Goal: Check status: Check status

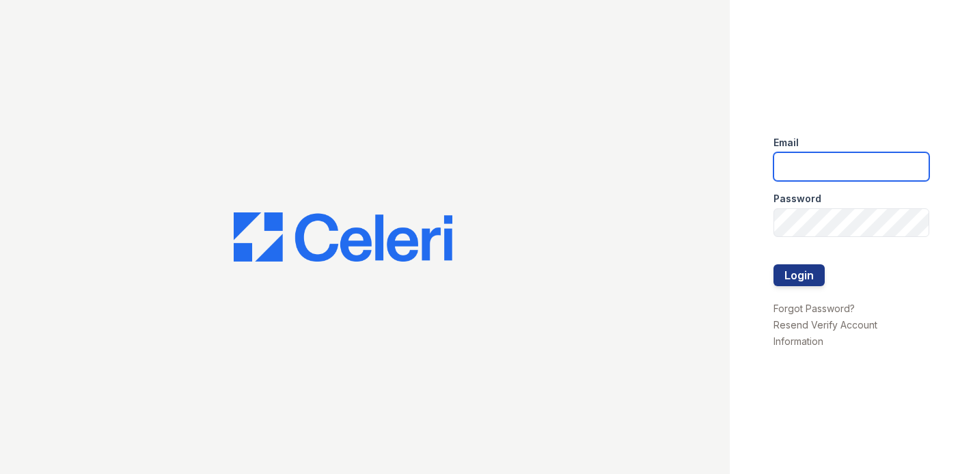
type input "T"
type input "s"
type input "gmarchese@trinity-pm.com"
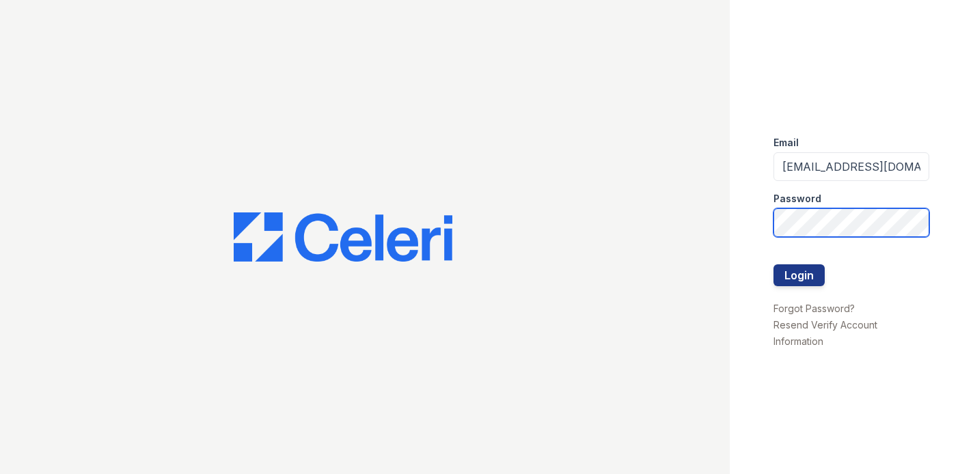
click at [798, 275] on button "Login" at bounding box center [798, 275] width 51 height 22
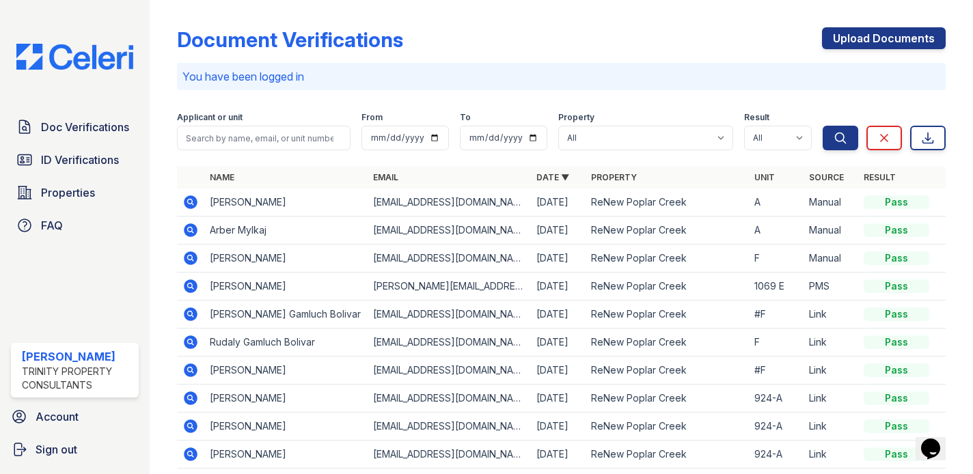
click at [189, 283] on icon at bounding box center [190, 286] width 16 height 16
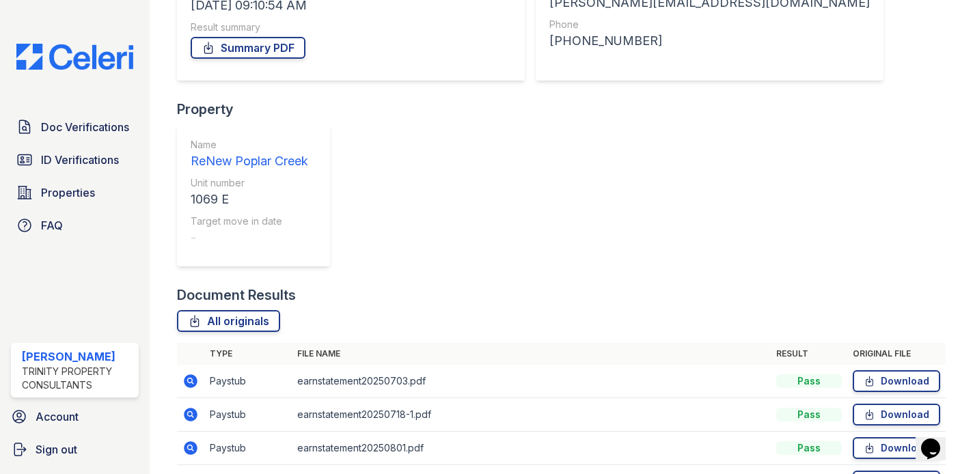
scroll to position [236, 0]
click at [70, 159] on span "ID Verifications" at bounding box center [80, 160] width 78 height 16
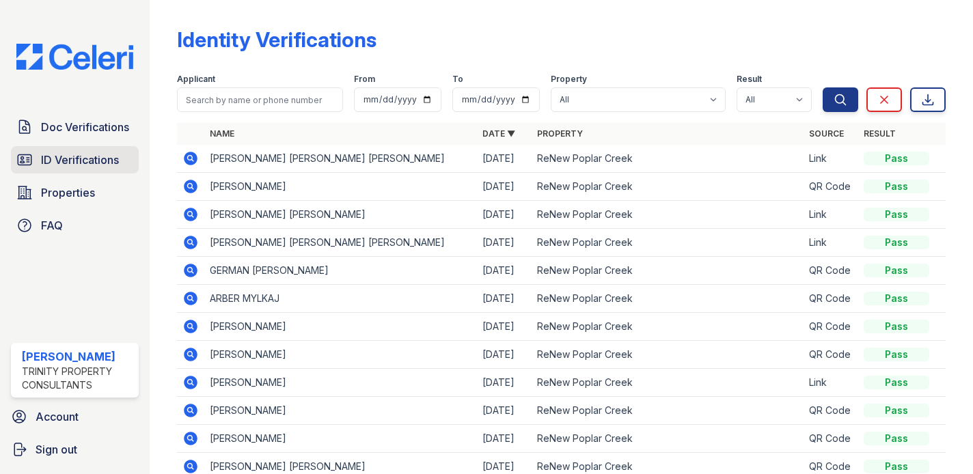
click at [77, 160] on span "ID Verifications" at bounding box center [80, 160] width 78 height 16
click at [83, 131] on span "Doc Verifications" at bounding box center [85, 127] width 88 height 16
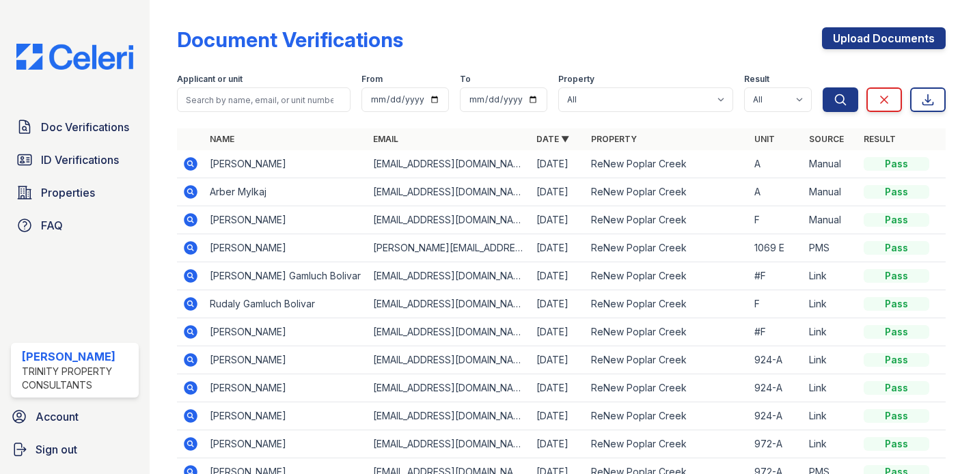
click at [83, 131] on span "Doc Verifications" at bounding box center [85, 127] width 88 height 16
click at [113, 146] on link "ID Verifications" at bounding box center [75, 159] width 128 height 27
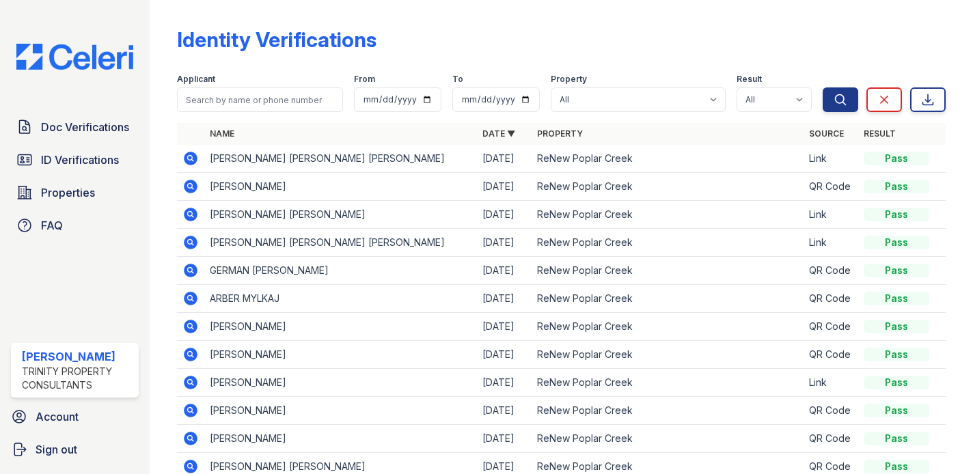
click at [191, 330] on icon at bounding box center [191, 327] width 14 height 14
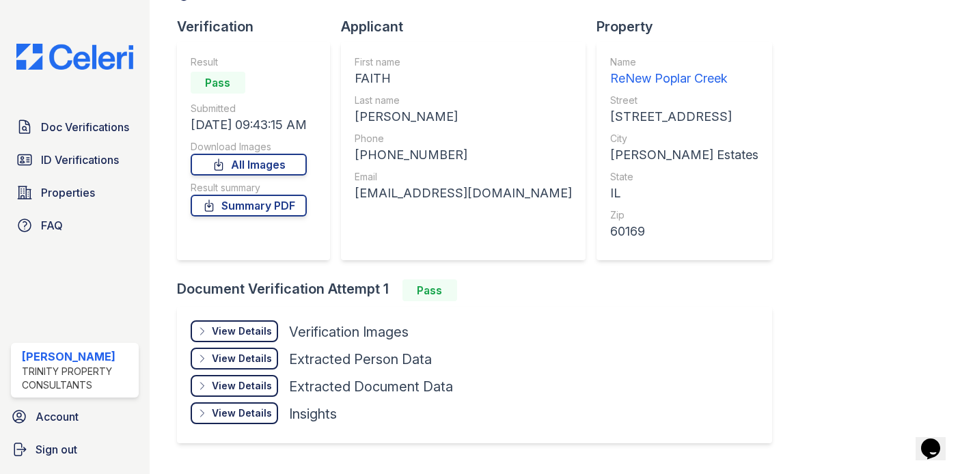
scroll to position [95, 0]
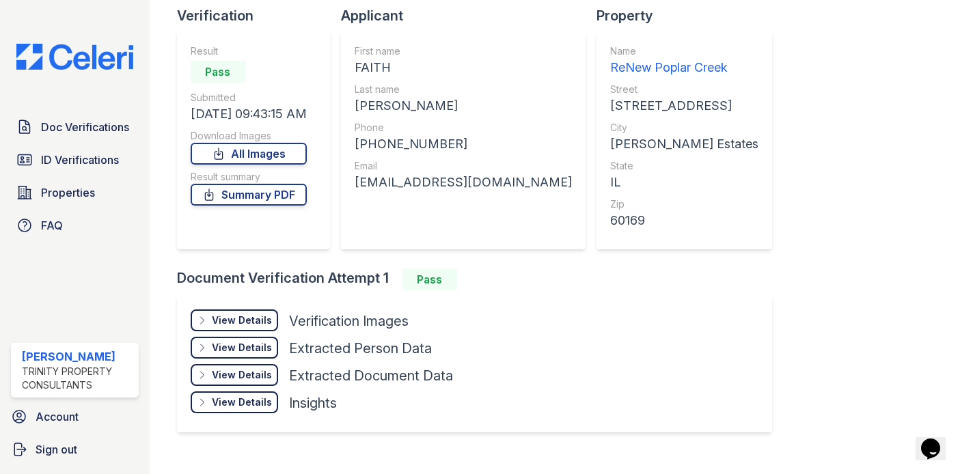
click at [258, 322] on div "View Details" at bounding box center [242, 321] width 60 height 14
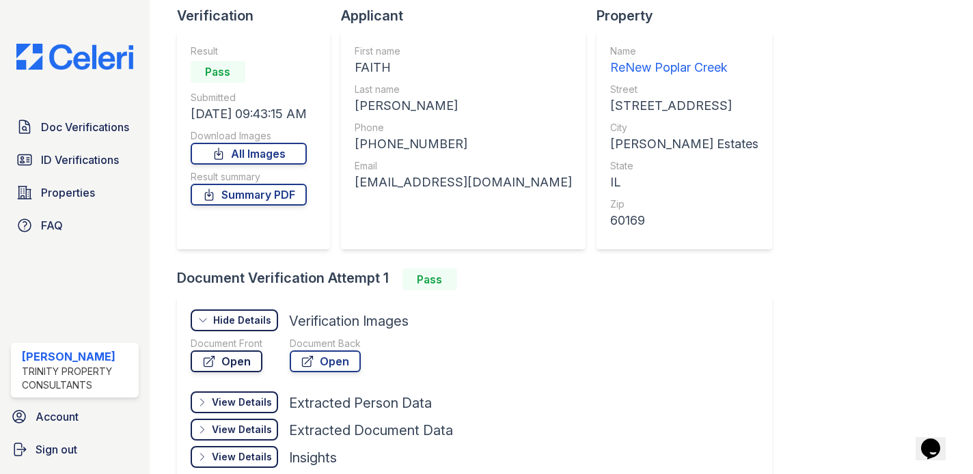
click at [251, 366] on link "Open" at bounding box center [227, 361] width 72 height 22
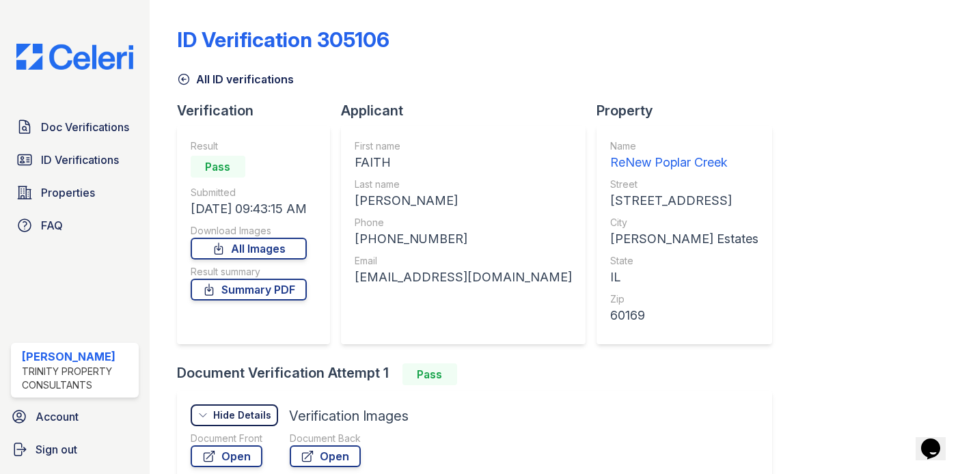
scroll to position [0, 0]
click at [46, 447] on span "Sign out" at bounding box center [57, 449] width 42 height 16
